Goal: Task Accomplishment & Management: Complete application form

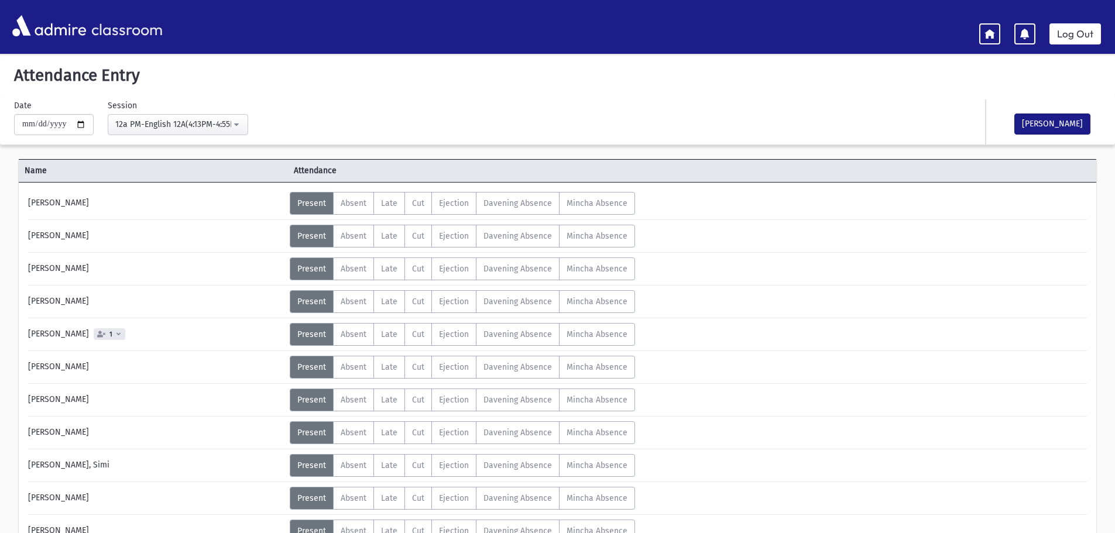
click at [976, 260] on div "Status Unexcused Admin: Present P Absent A L" at bounding box center [687, 269] width 795 height 23
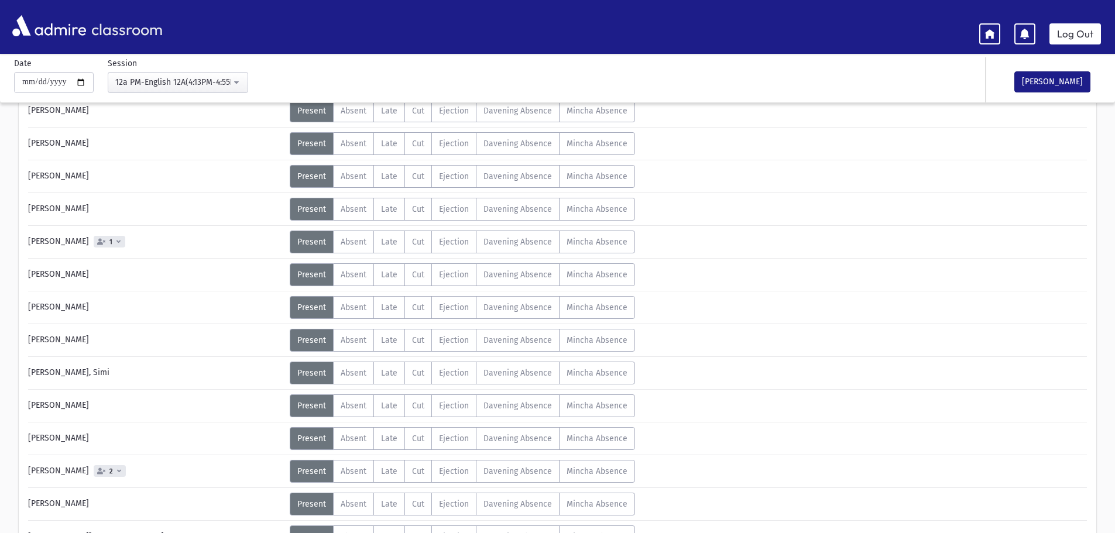
scroll to position [94, 0]
click at [352, 437] on span "Absent" at bounding box center [354, 438] width 26 height 10
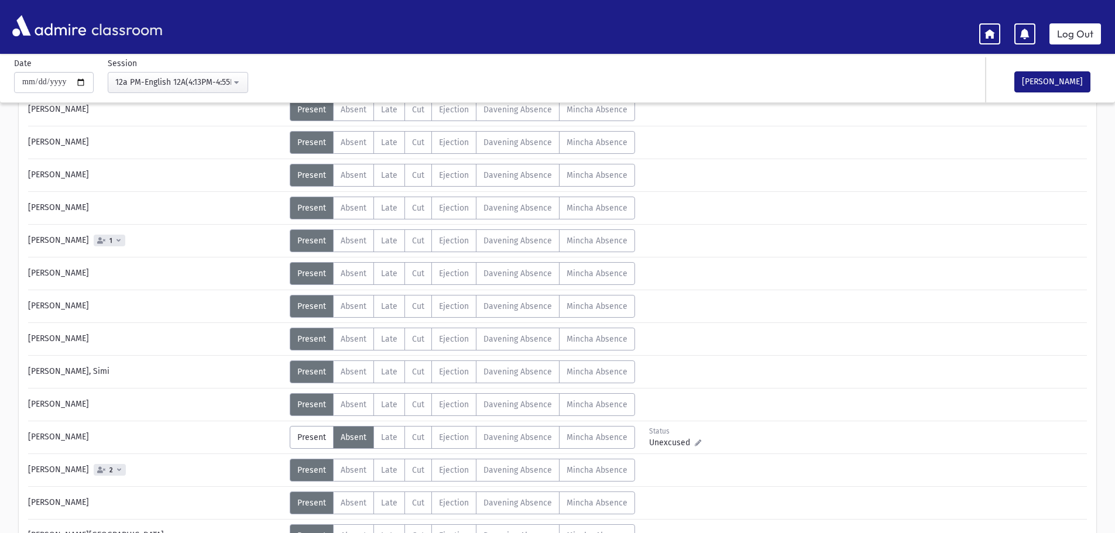
click at [840, 283] on div "Status Unexcused Admin: Present P Absent A L" at bounding box center [687, 273] width 795 height 23
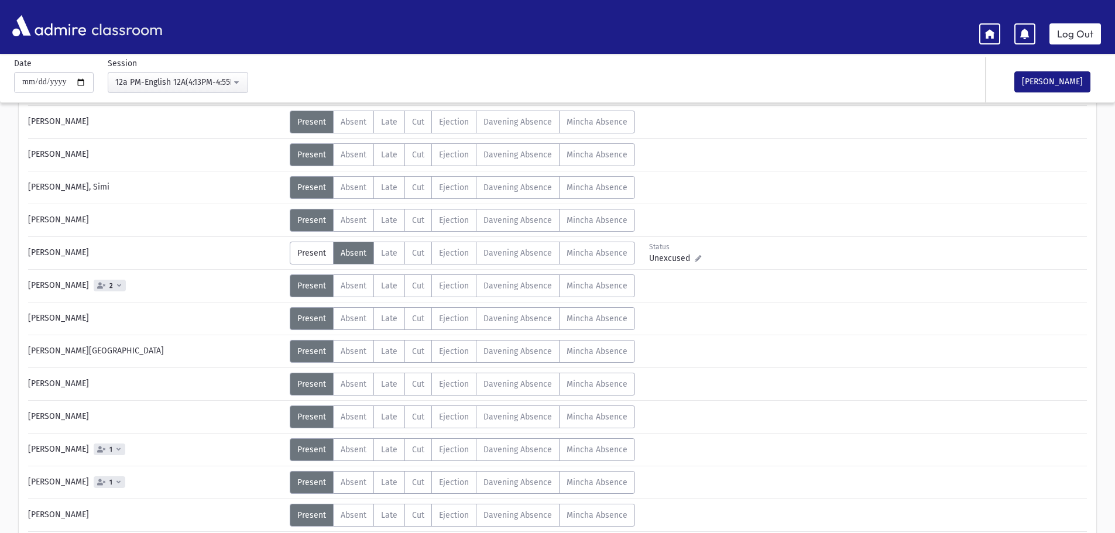
scroll to position [281, 0]
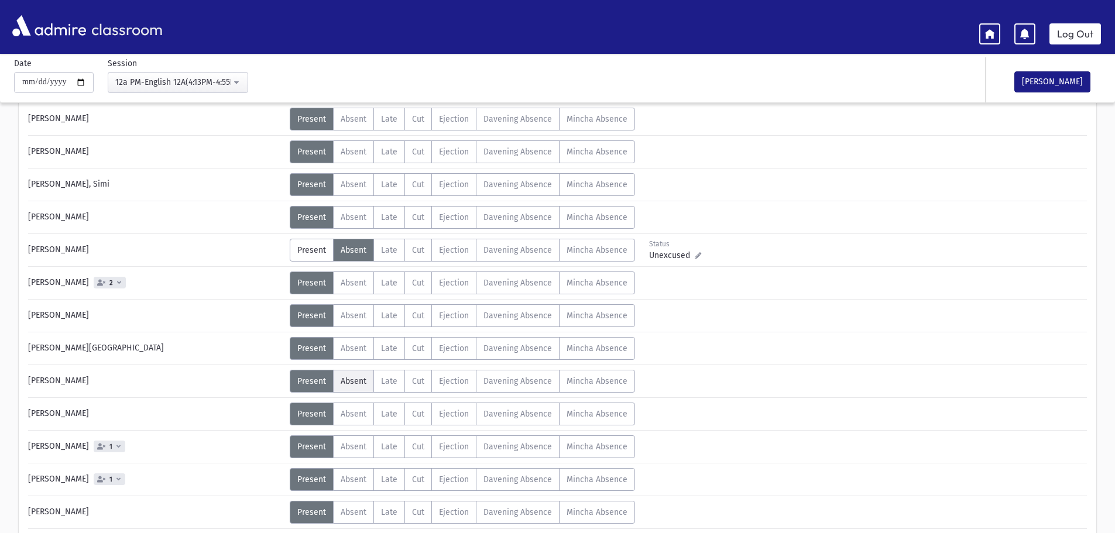
click at [351, 384] on span "Absent" at bounding box center [354, 381] width 26 height 10
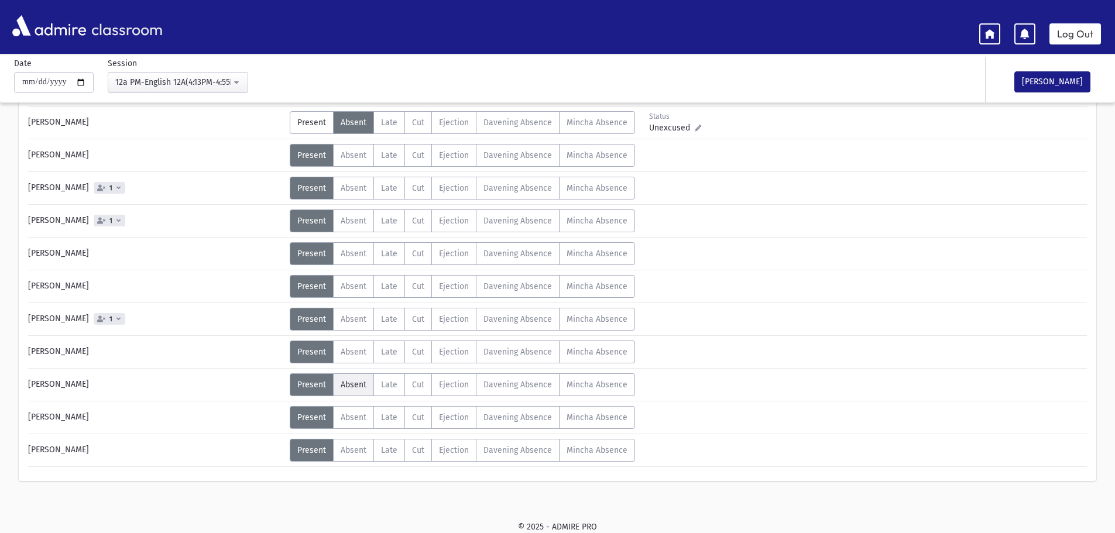
click at [353, 386] on span "Absent" at bounding box center [354, 385] width 26 height 10
click at [815, 328] on div "Status Unexcused Admin: Present P Absent A L" at bounding box center [687, 319] width 795 height 23
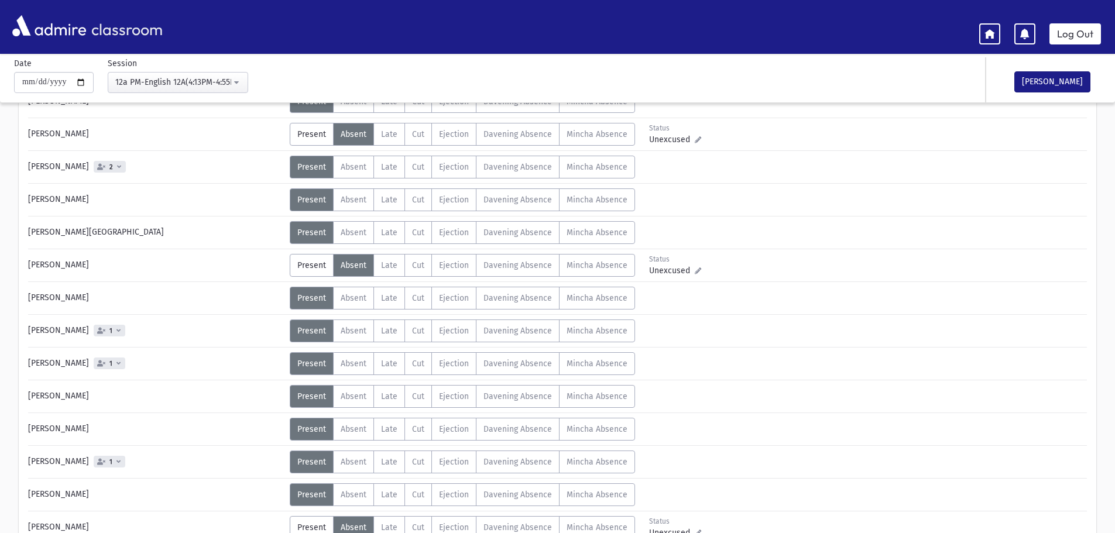
scroll to position [376, 0]
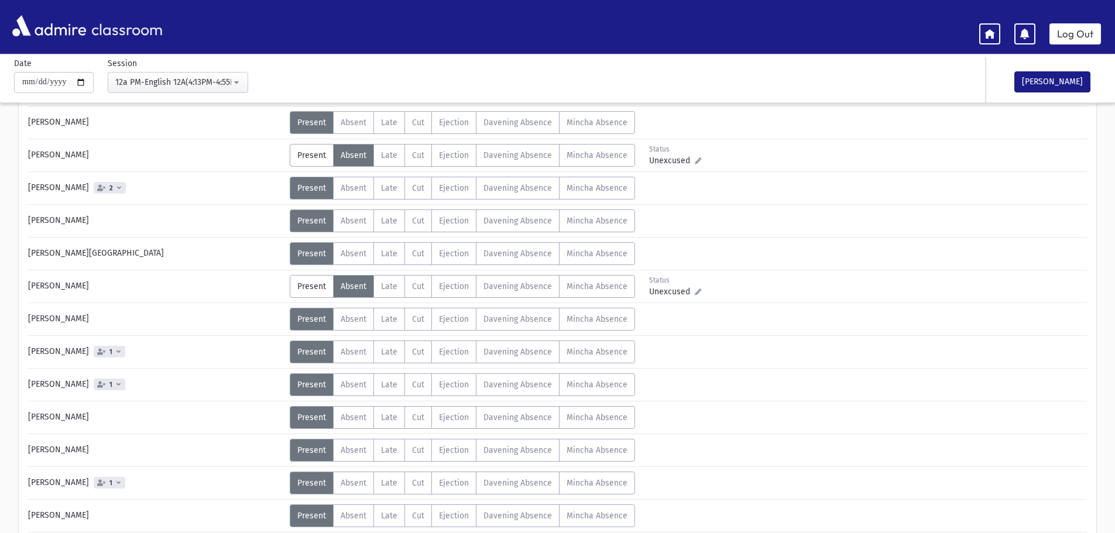
click at [852, 252] on div "Status Unexcused Admin: Present P Absent A L" at bounding box center [687, 253] width 795 height 23
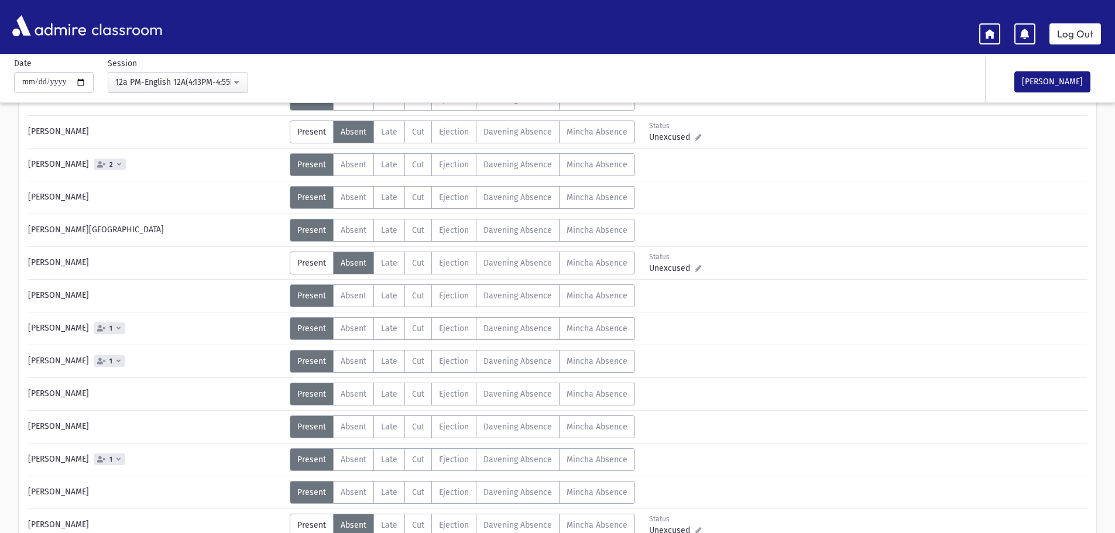
scroll to position [423, 0]
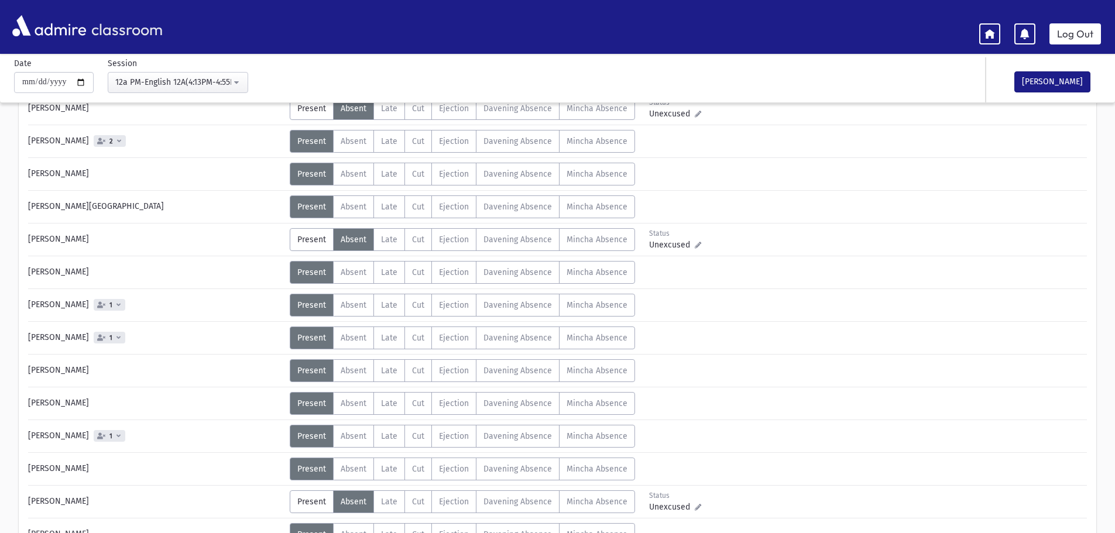
click at [895, 236] on div "Status Unexcused Admin: Present P Absent A L" at bounding box center [687, 239] width 795 height 23
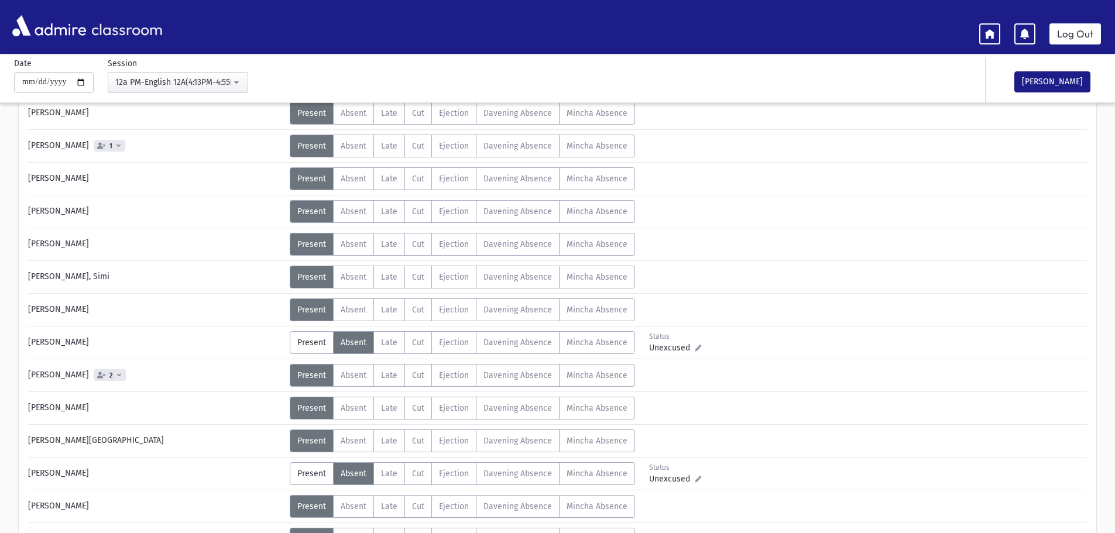
scroll to position [212, 0]
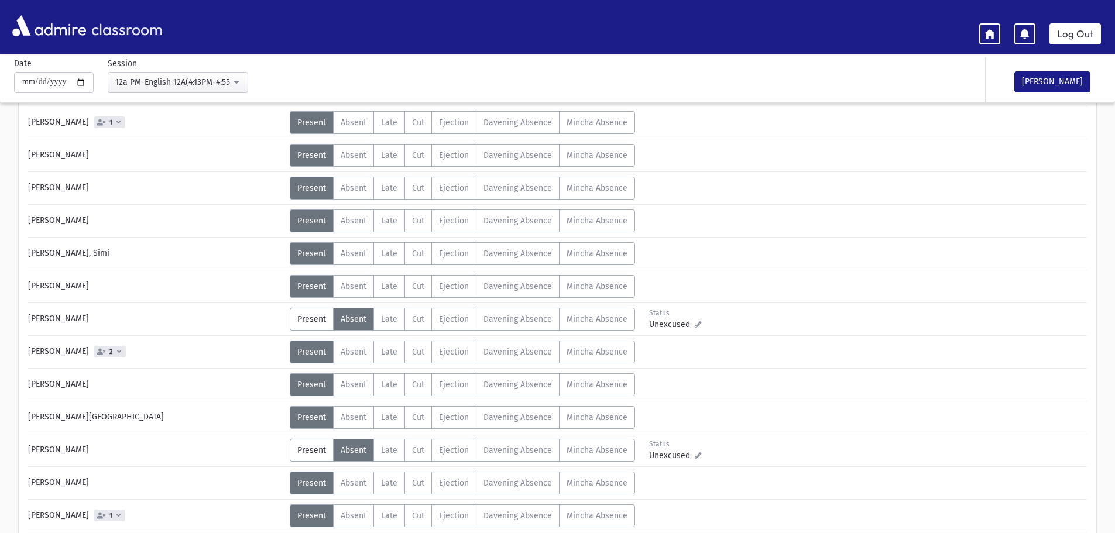
click at [925, 380] on div "Status Unexcused Admin: Present P Absent A L" at bounding box center [687, 384] width 795 height 23
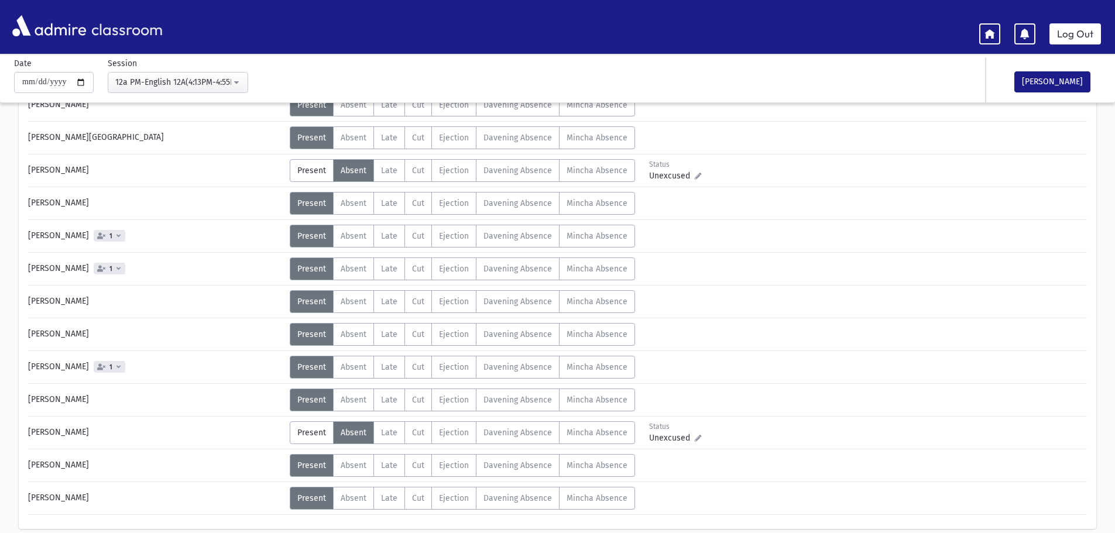
scroll to position [540, 0]
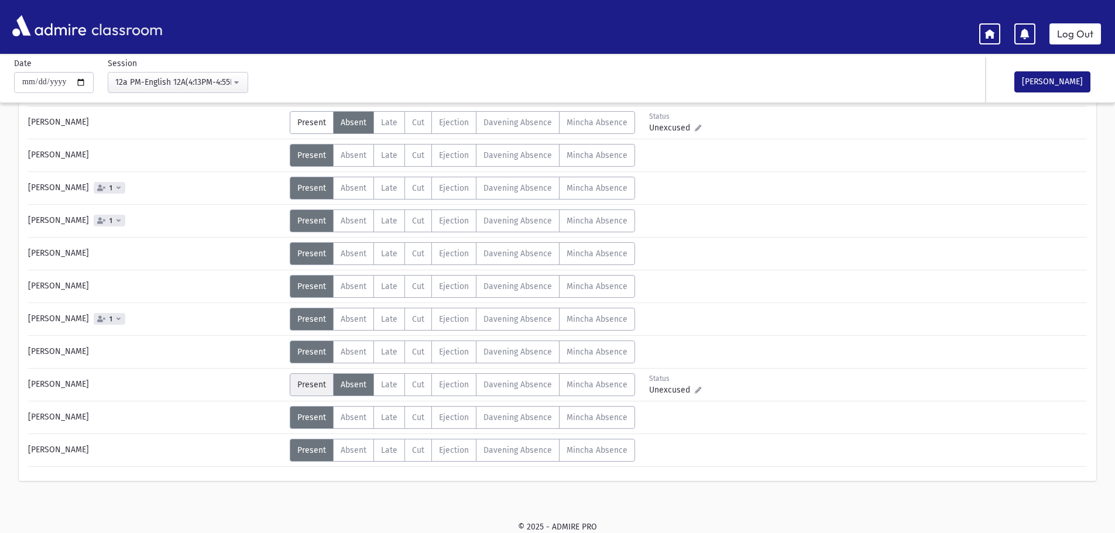
click at [320, 386] on span "Present" at bounding box center [311, 385] width 29 height 10
click at [1074, 35] on link "Log Out" at bounding box center [1076, 33] width 52 height 21
